Goal: Task Accomplishment & Management: Manage account settings

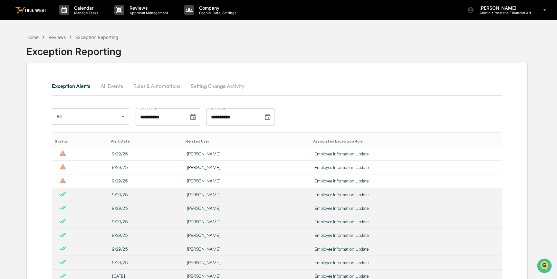
drag, startPoint x: 515, startPoint y: 160, endPoint x: 456, endPoint y: 159, distance: 58.3
click at [341, 153] on div "Employee Information Update" at bounding box center [405, 153] width 183 height 5
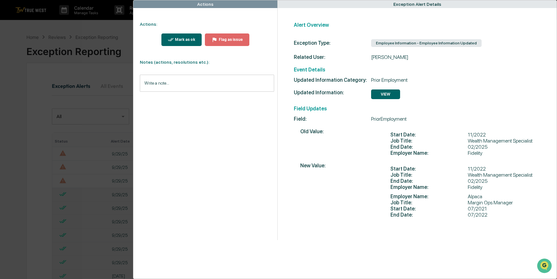
click at [181, 37] on div "Mark as ok" at bounding box center [185, 39] width 22 height 5
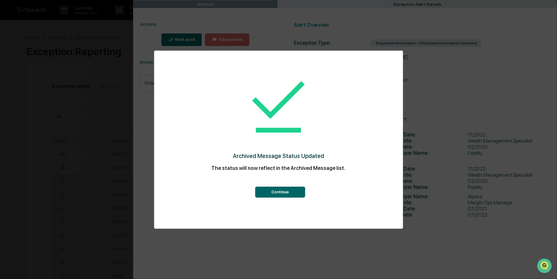
click at [271, 191] on button "Continue" at bounding box center [280, 192] width 50 height 11
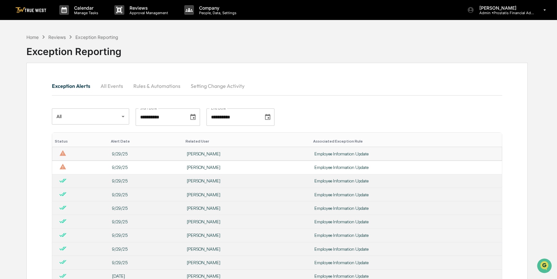
click at [233, 156] on div "[PERSON_NAME]" at bounding box center [247, 153] width 120 height 5
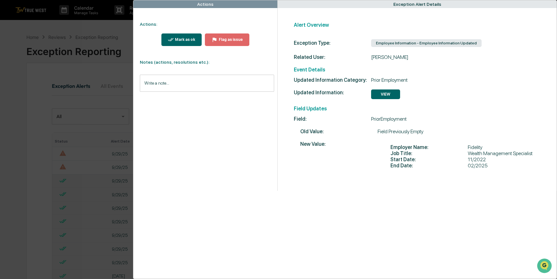
click at [185, 37] on div "Mark as ok" at bounding box center [185, 39] width 22 height 5
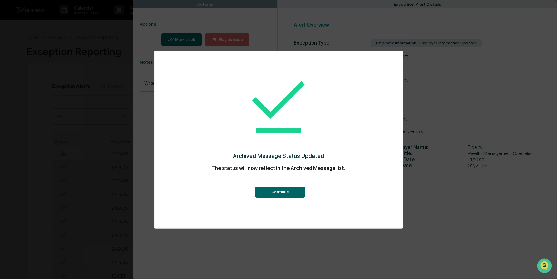
click at [277, 194] on button "Continue" at bounding box center [280, 192] width 50 height 11
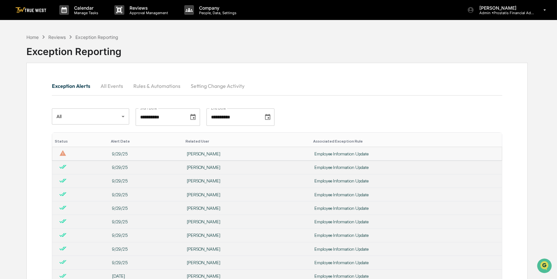
click at [210, 154] on div "[PERSON_NAME]" at bounding box center [247, 153] width 120 height 5
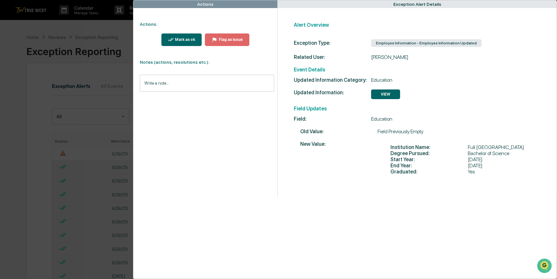
click at [177, 43] on button "Mark as ok" at bounding box center [181, 39] width 41 height 13
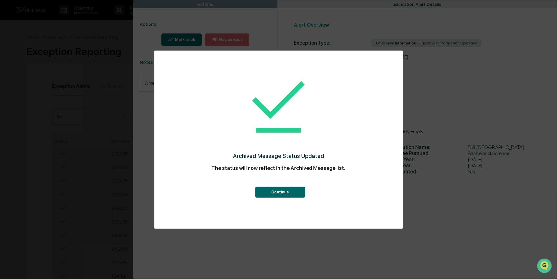
click at [276, 196] on button "Continue" at bounding box center [280, 192] width 50 height 11
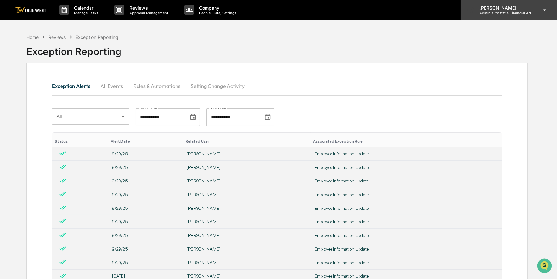
click at [505, 9] on p "[PERSON_NAME]" at bounding box center [504, 7] width 60 height 5
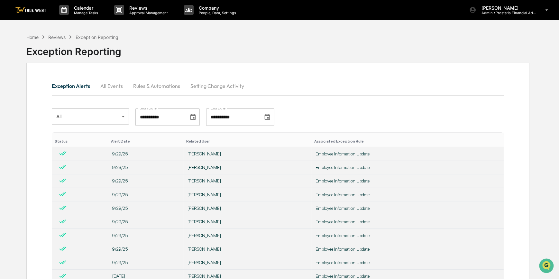
drag, startPoint x: 262, startPoint y: 29, endPoint x: 126, endPoint y: 28, distance: 136.2
click at [33, 38] on div "Home" at bounding box center [32, 36] width 12 height 5
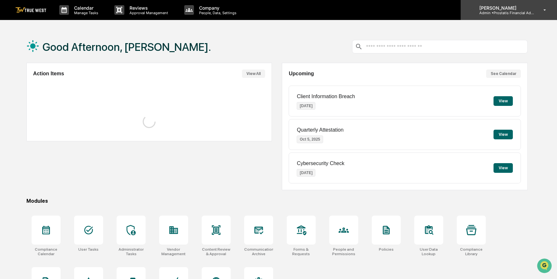
click at [527, 11] on p "Admin • Prostatis Financial Advisors" at bounding box center [504, 13] width 60 height 5
